Goal: Task Accomplishment & Management: Manage account settings

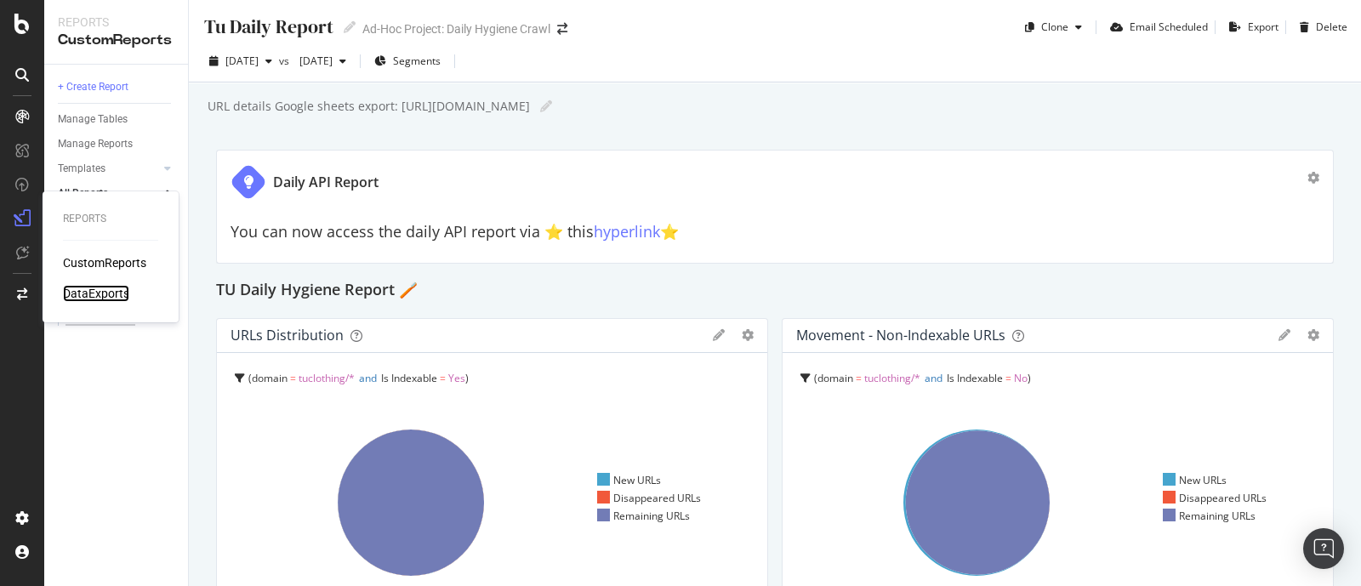
click at [110, 293] on div "DataExports" at bounding box center [96, 293] width 66 height 17
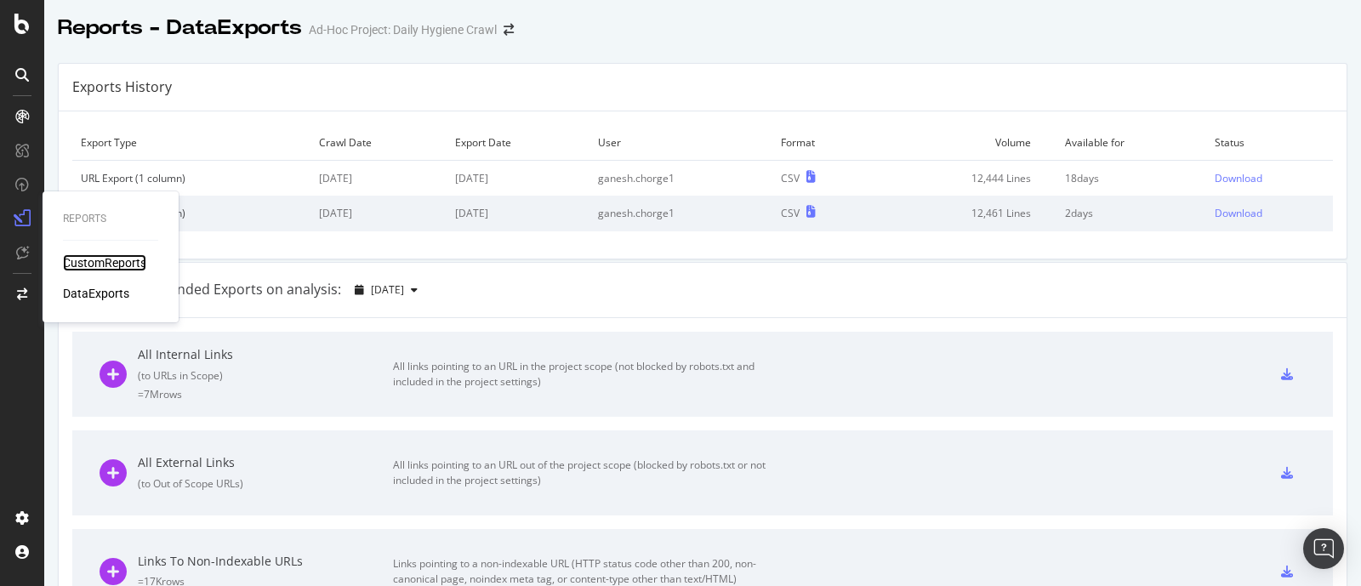
click at [102, 265] on div "CustomReports" at bounding box center [104, 262] width 83 height 17
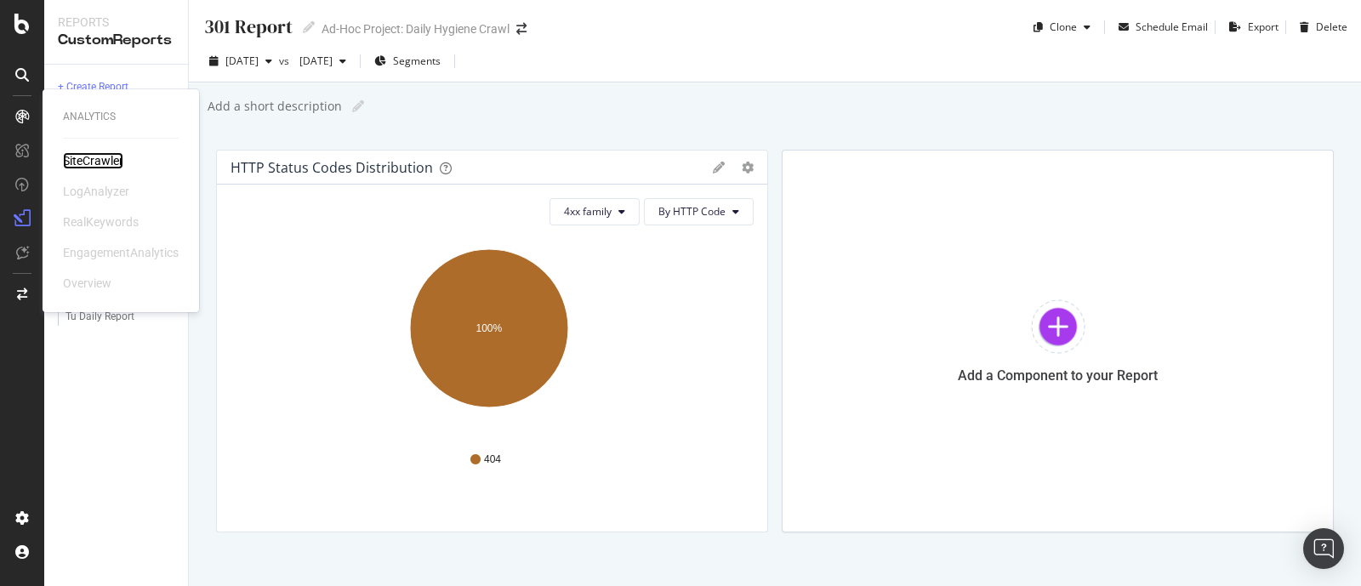
click at [100, 155] on div "SiteCrawler" at bounding box center [93, 160] width 60 height 17
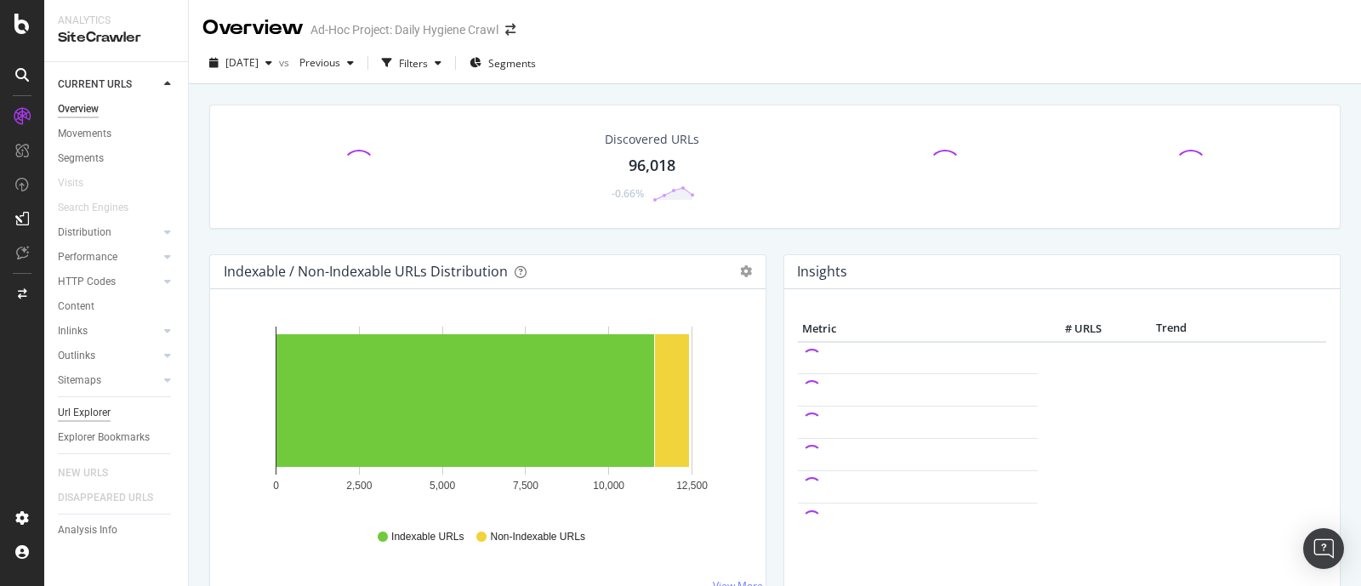
click at [95, 412] on div "Url Explorer" at bounding box center [84, 413] width 53 height 18
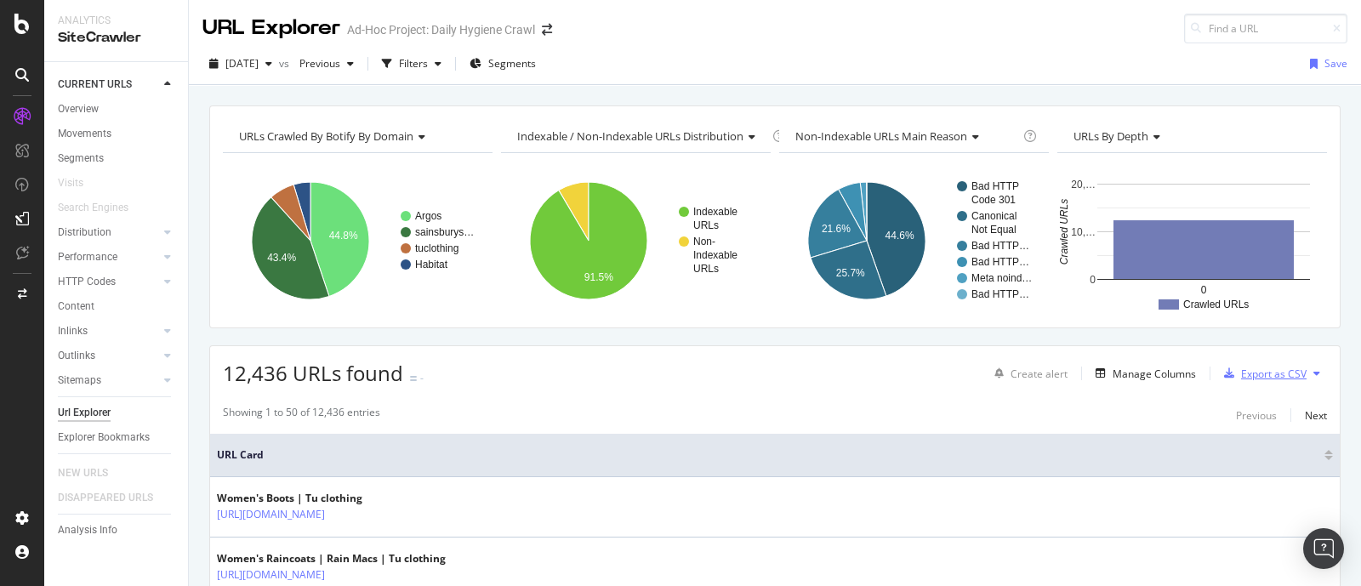
click at [1271, 373] on div "Export as CSV" at bounding box center [1273, 373] width 65 height 14
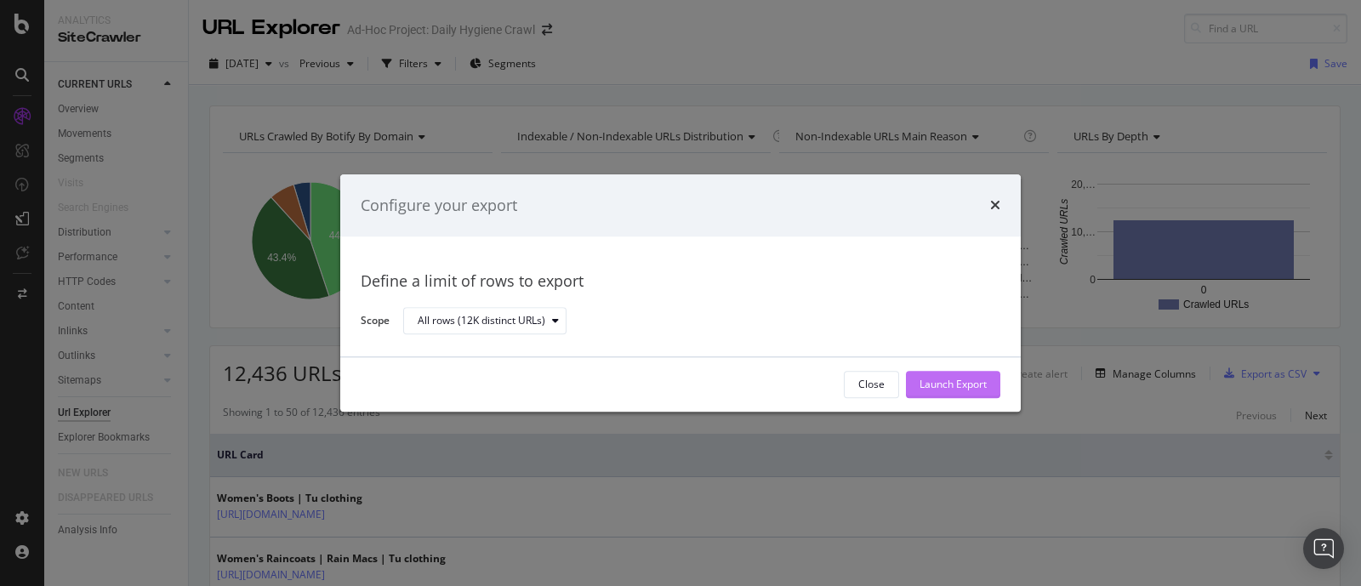
click at [957, 388] on div "Launch Export" at bounding box center [952, 385] width 67 height 14
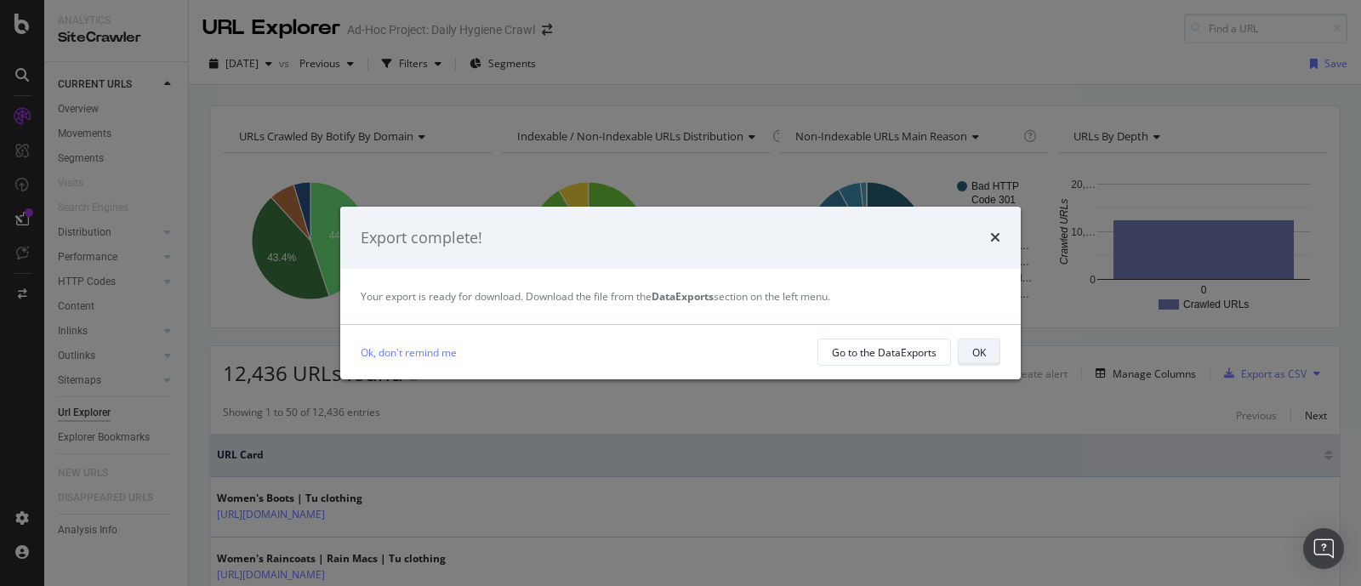
click at [979, 358] on div "OK" at bounding box center [979, 352] width 14 height 14
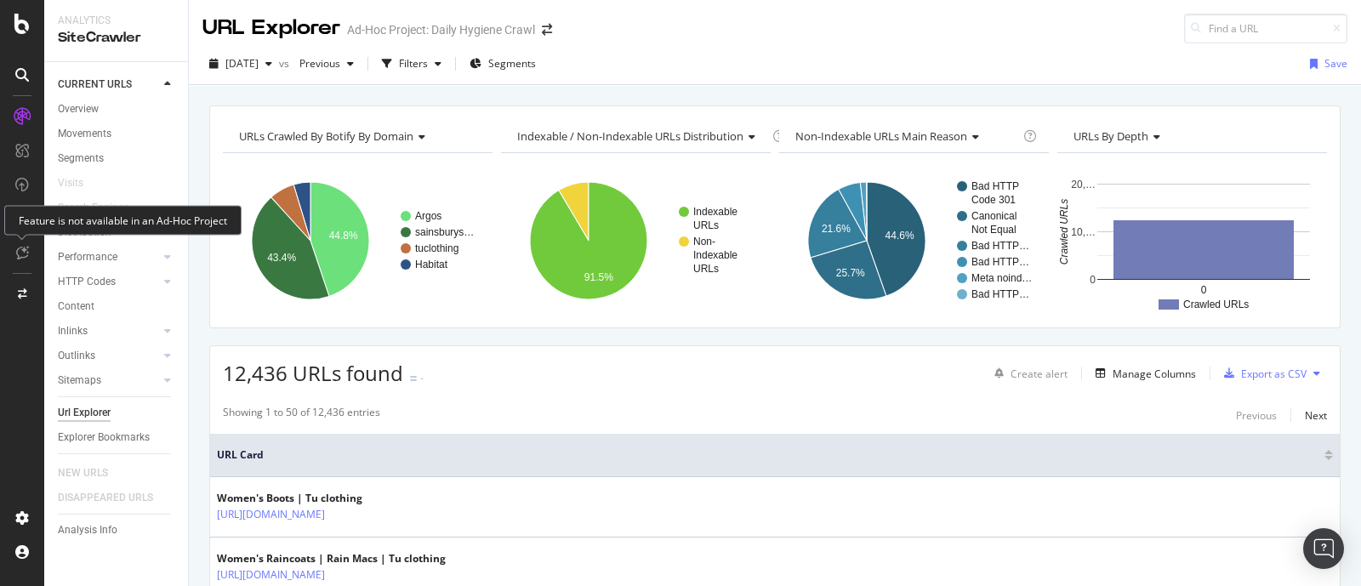
click at [19, 226] on div "Feature is not available in an Ad-Hoc Project" at bounding box center [122, 220] width 237 height 30
click at [3, 393] on div at bounding box center [22, 303] width 41 height 401
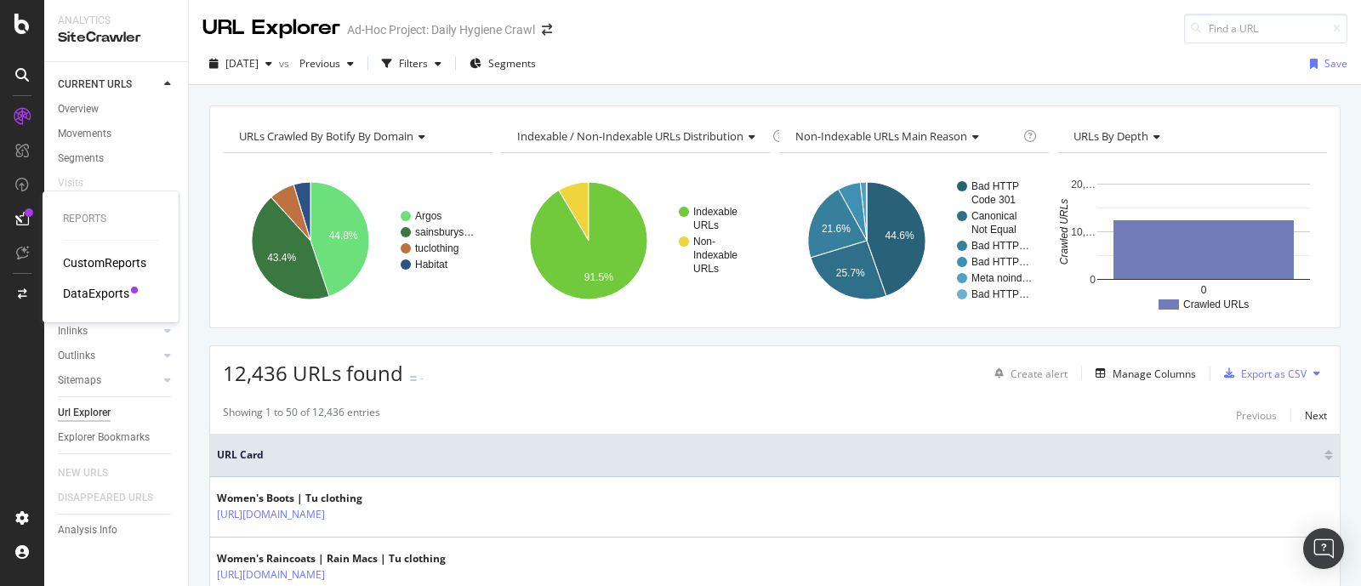
click at [106, 291] on div "DataExports" at bounding box center [96, 293] width 66 height 17
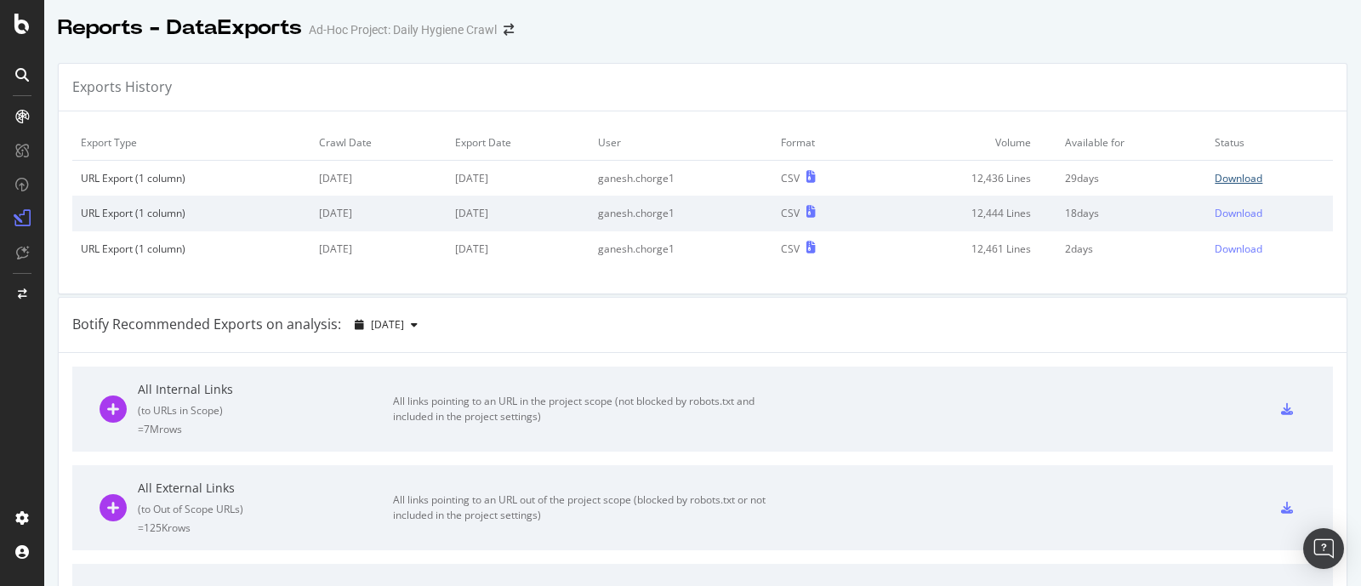
click at [1214, 179] on div "Download" at bounding box center [1238, 178] width 48 height 14
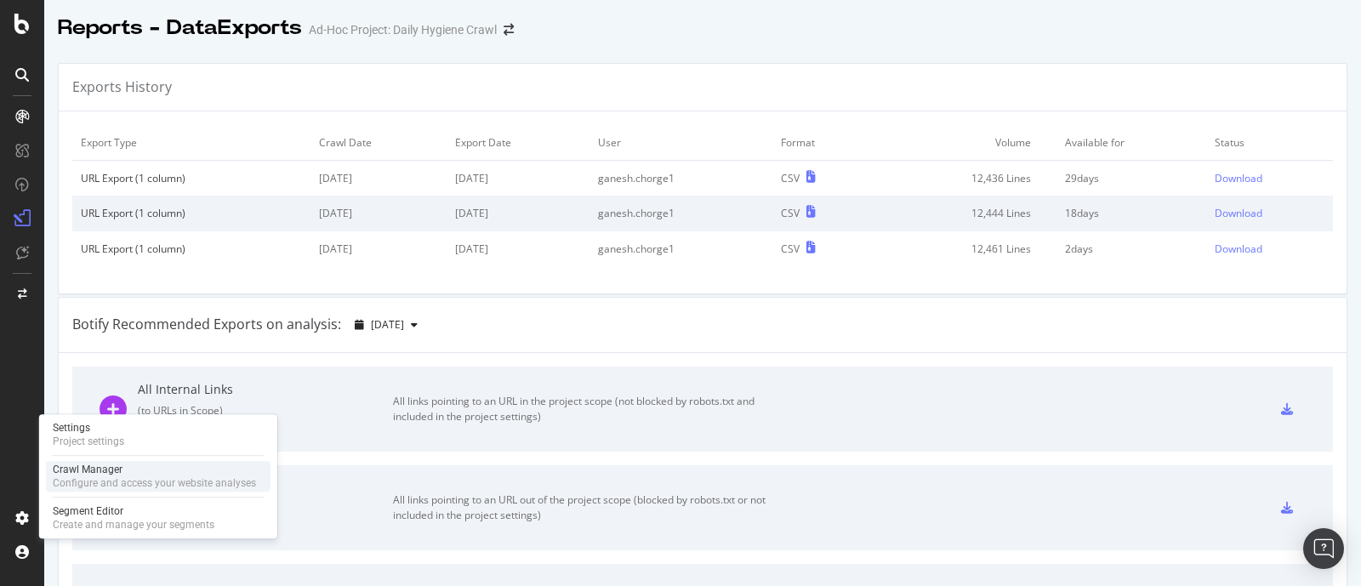
click at [85, 470] on div "Crawl Manager" at bounding box center [154, 470] width 203 height 14
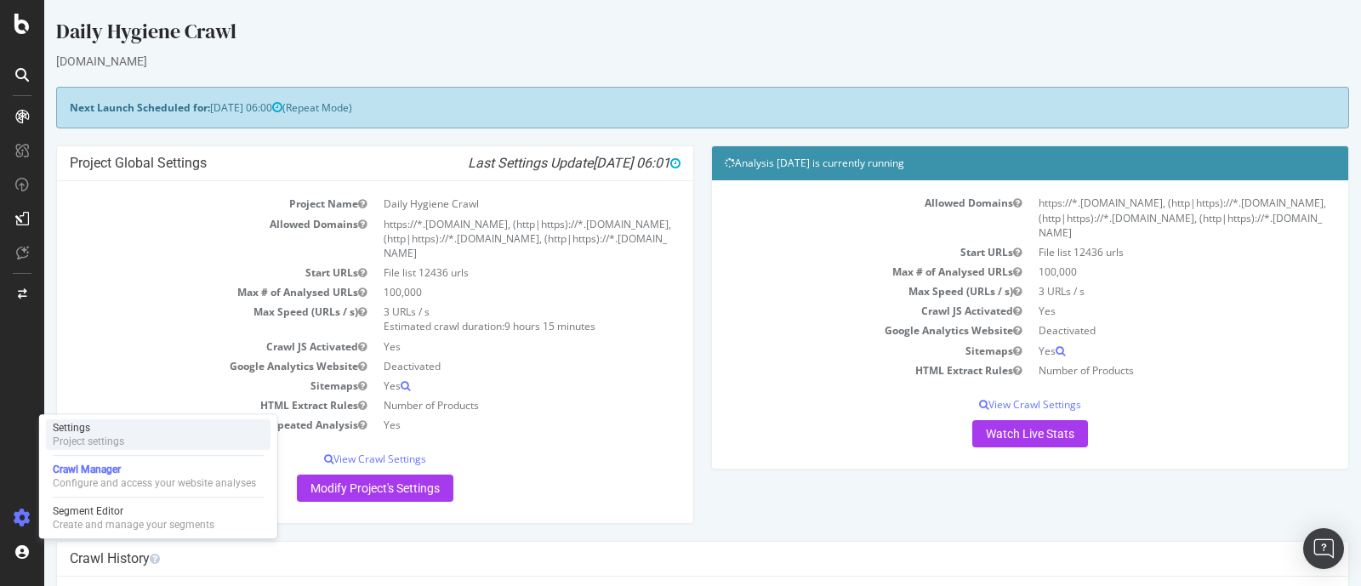
click at [76, 423] on div "Settings" at bounding box center [88, 428] width 71 height 14
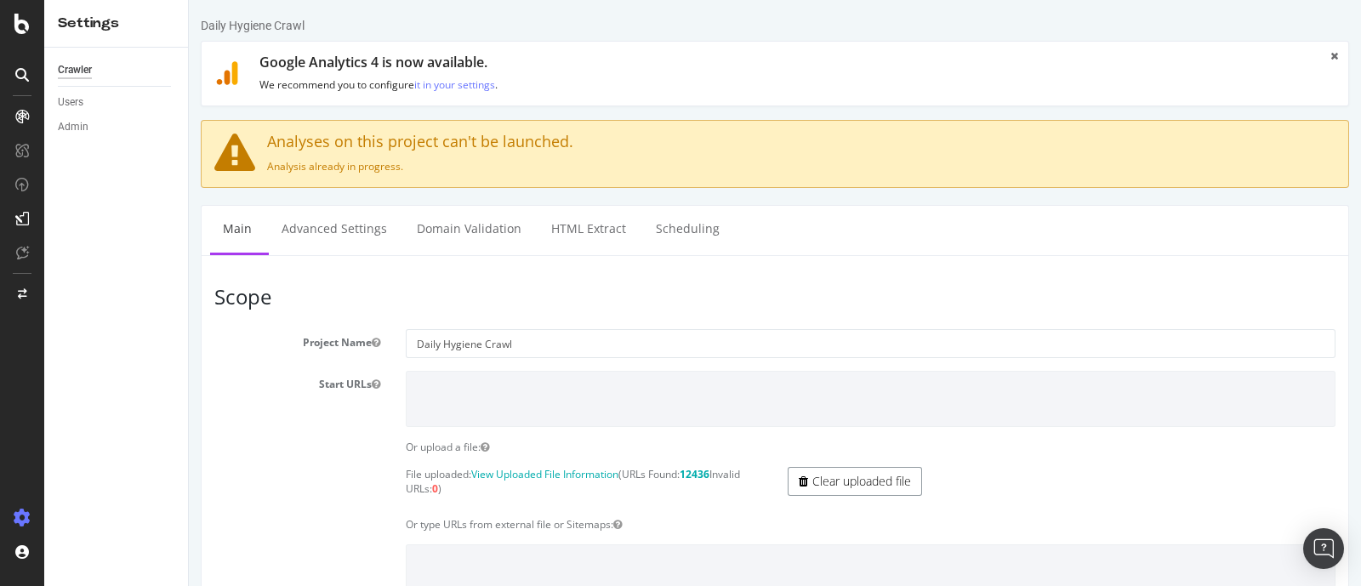
click at [851, 478] on link "Clear uploaded file" at bounding box center [854, 481] width 134 height 29
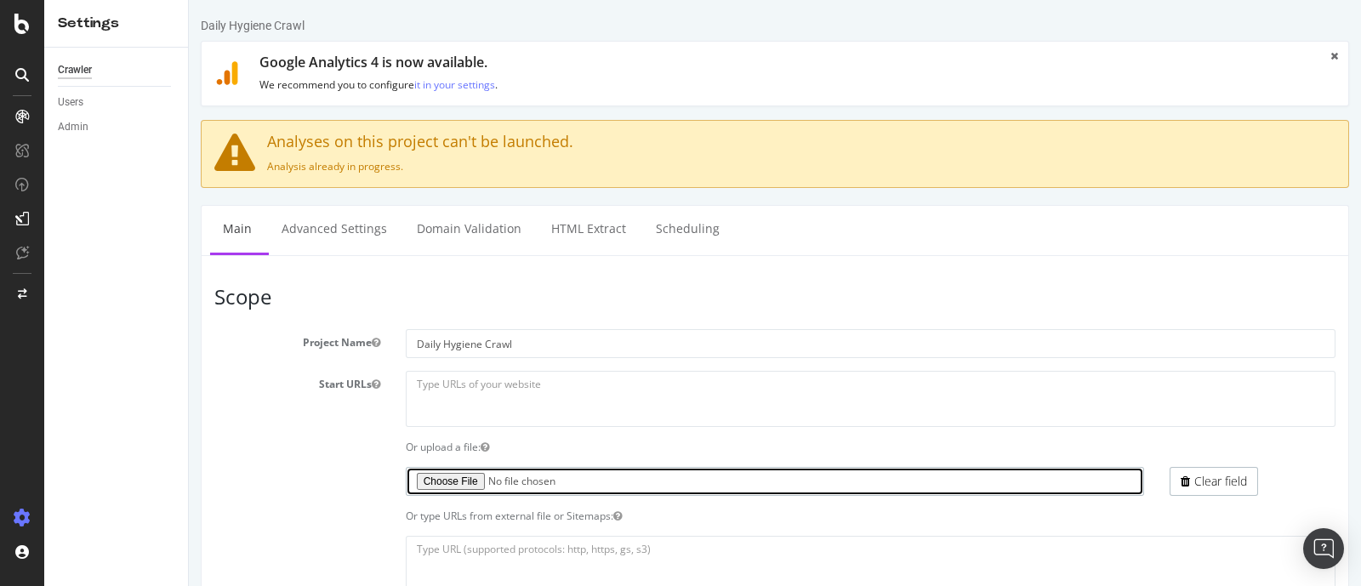
click at [418, 475] on input "file" at bounding box center [775, 481] width 739 height 29
type input "C:\fakepath\Botify_list_15_09_2025.txt"
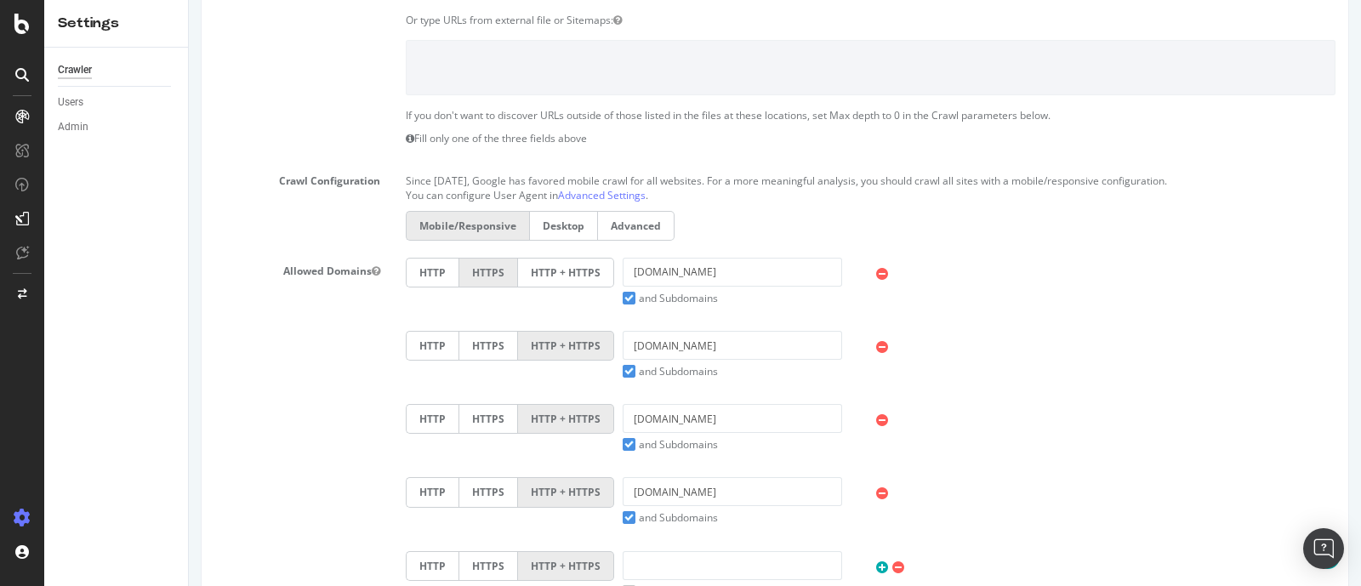
scroll to position [1152, 0]
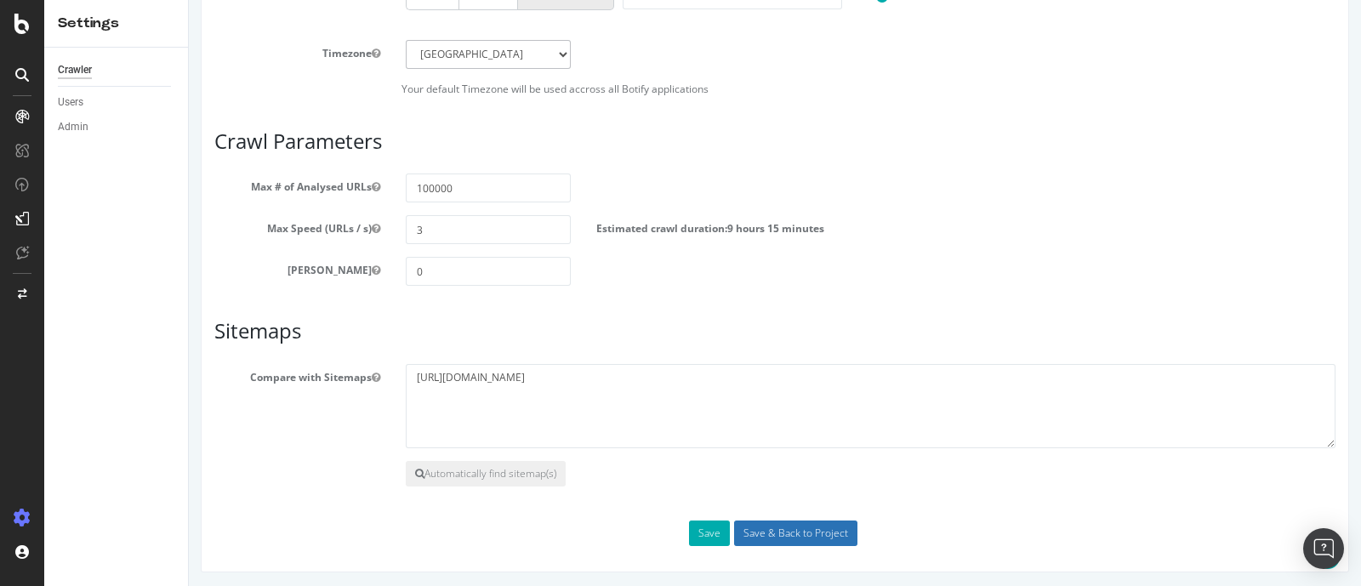
click at [758, 540] on input "Save & Back to Project" at bounding box center [795, 533] width 123 height 26
